Goal: Find contact information: Find contact information

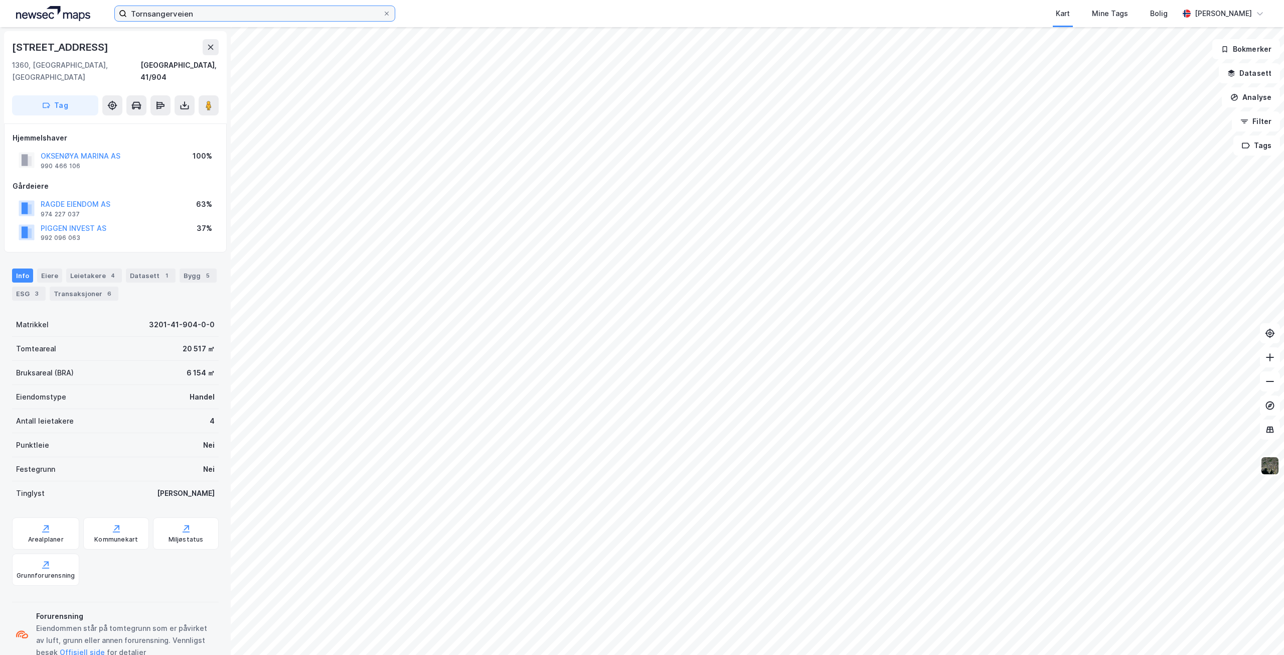
click at [232, 13] on input "Tornsangerveien" at bounding box center [255, 13] width 256 height 15
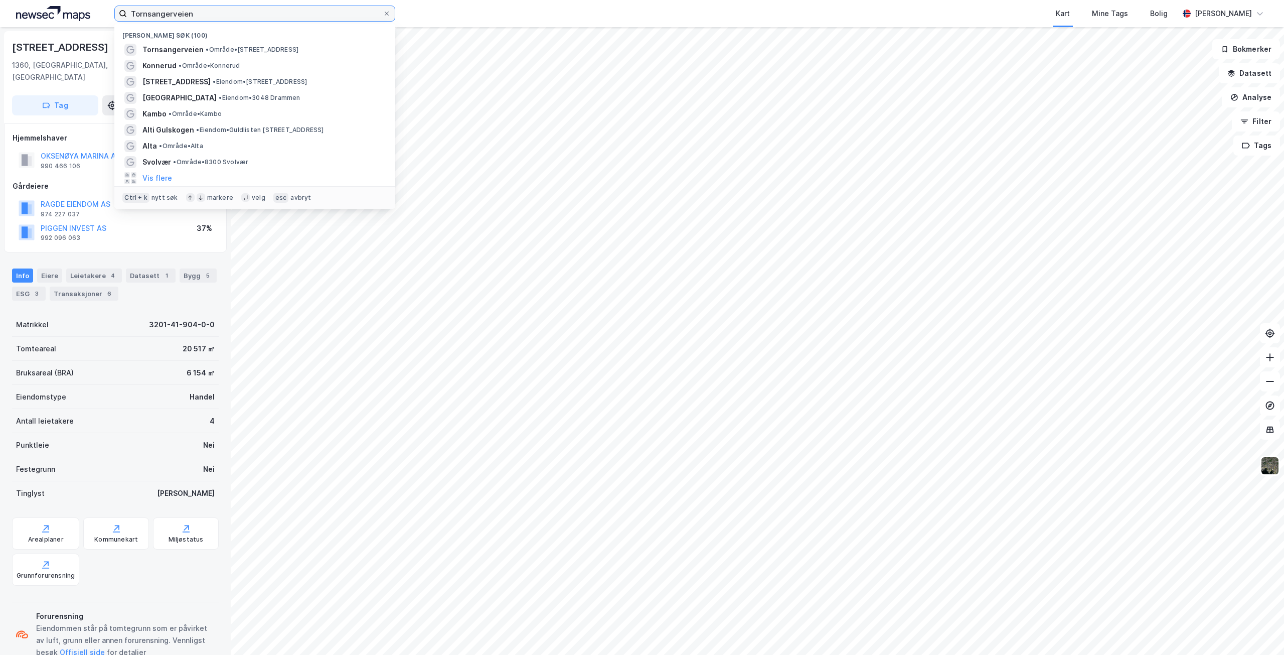
click at [232, 13] on input "Tornsangerveien" at bounding box center [255, 13] width 256 height 15
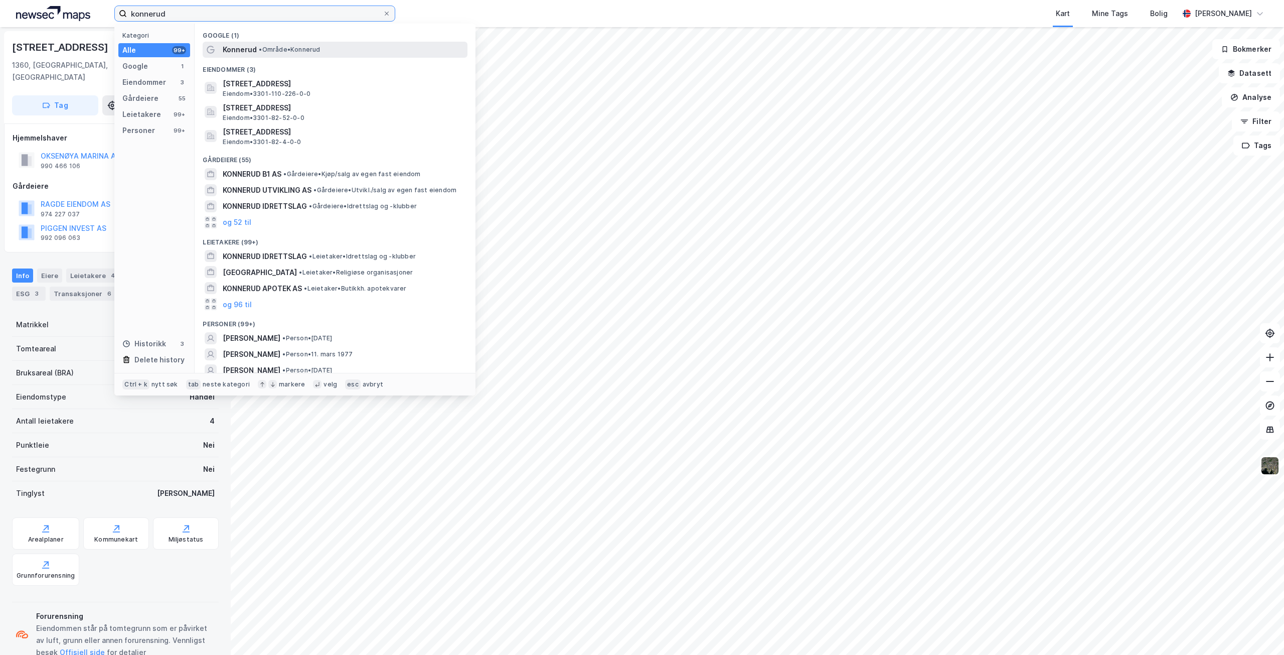
type input "konnerud"
click at [252, 53] on span "Konnerud" at bounding box center [240, 50] width 34 height 12
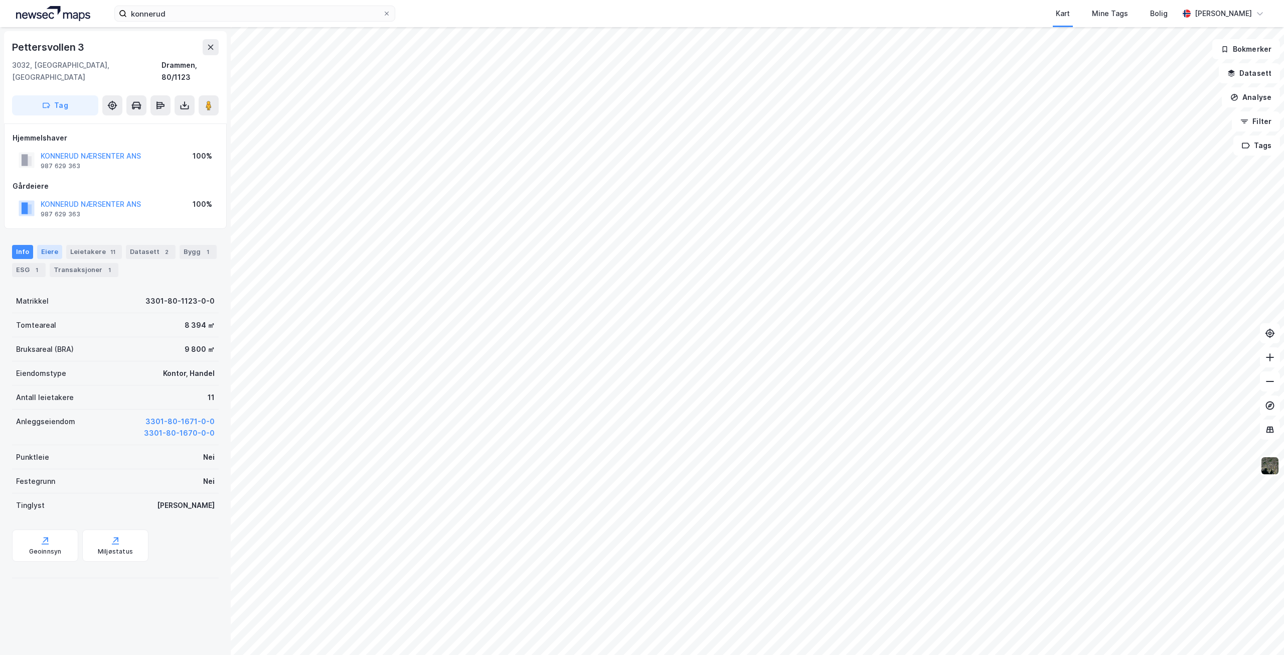
click at [43, 245] on div "Eiere" at bounding box center [49, 252] width 25 height 14
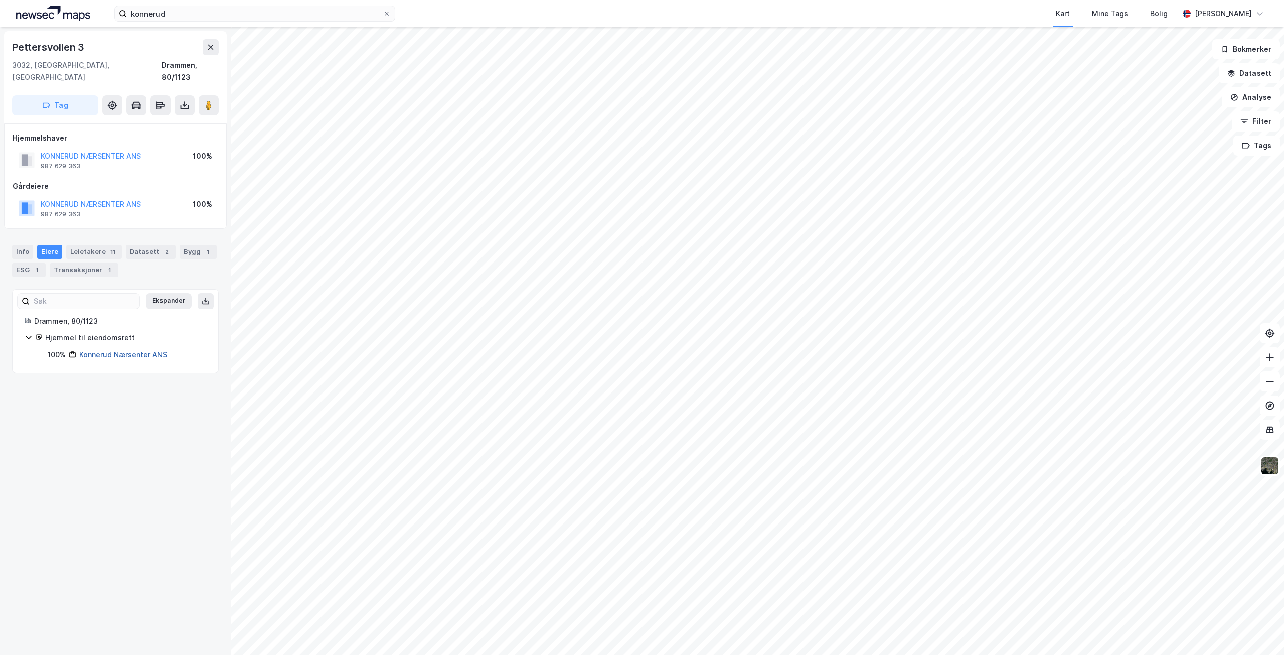
click at [102, 350] on link "Konnerud Nærsenter ANS" at bounding box center [123, 354] width 88 height 9
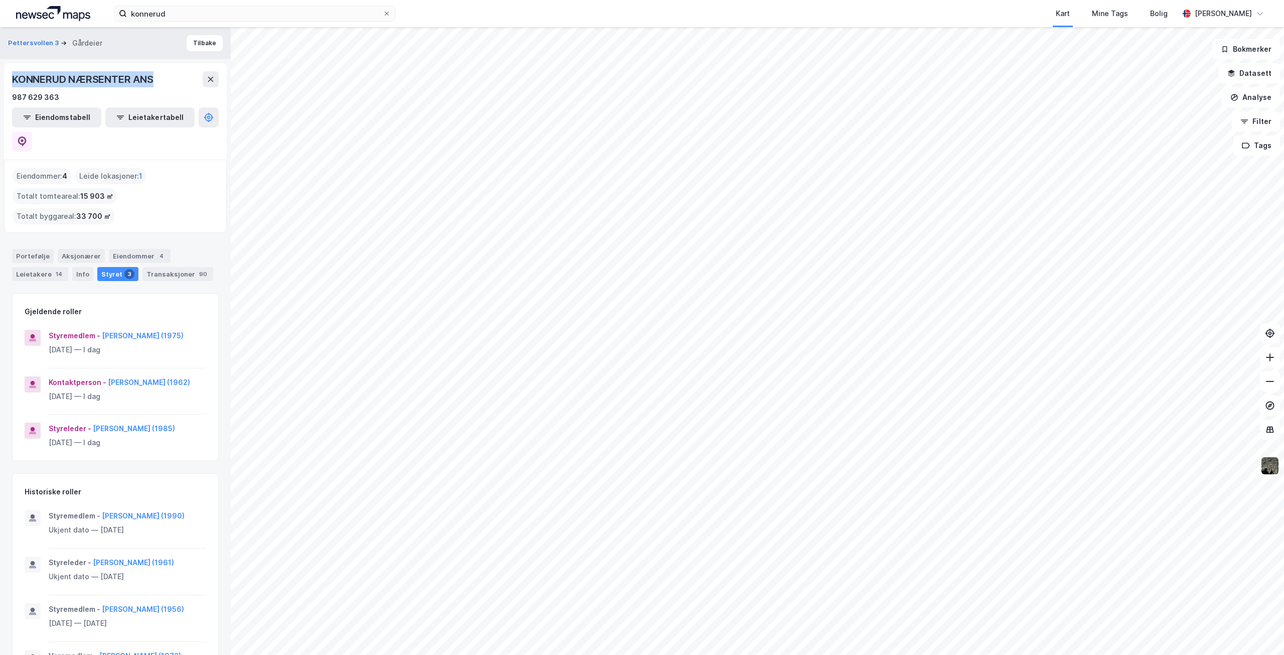
drag, startPoint x: 14, startPoint y: 77, endPoint x: 156, endPoint y: 84, distance: 142.6
click at [155, 84] on div "KONNERUD NÆRSENTER ANS" at bounding box center [83, 79] width 143 height 16
copy div "KONNERUD NÆRSENTER ANS"
